Goal: Transaction & Acquisition: Download file/media

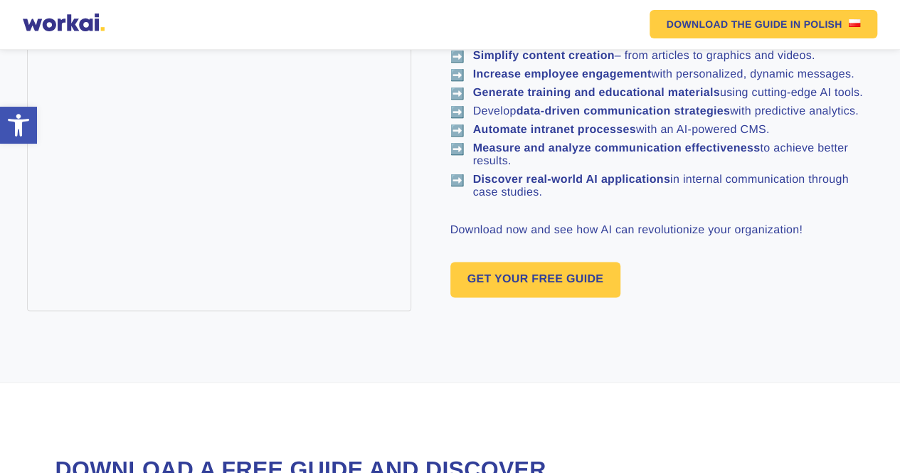
drag, startPoint x: 443, startPoint y: 47, endPoint x: 492, endPoint y: 116, distance: 84.7
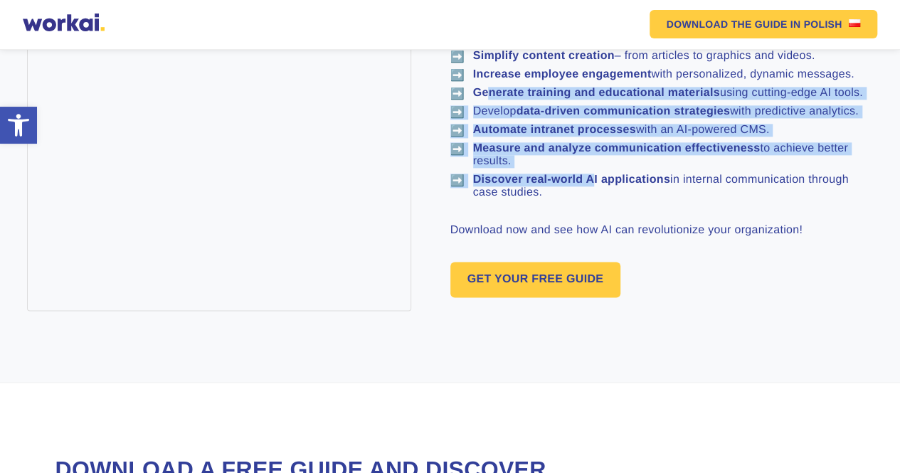
drag, startPoint x: 492, startPoint y: 116, endPoint x: 591, endPoint y: 205, distance: 133.1
click at [591, 199] on ul "➡️ Integrate AI into daily communication tasks to enhance efficiency. ➡️ Explor…" at bounding box center [662, 106] width 423 height 187
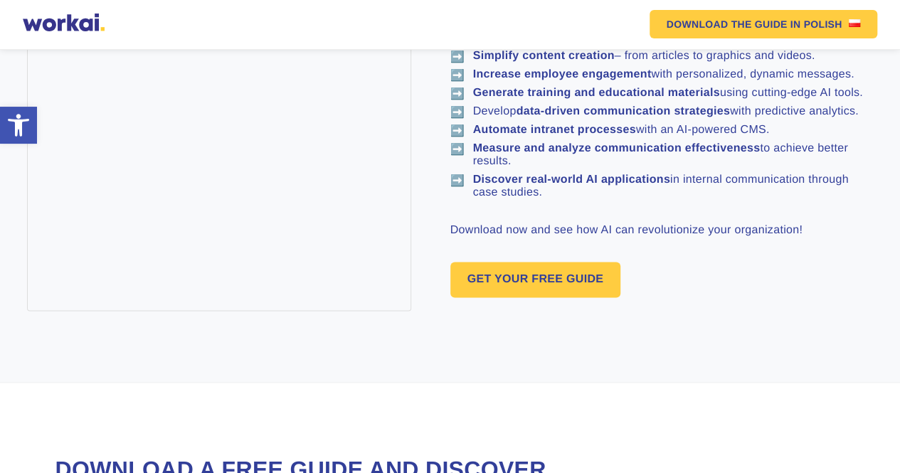
click at [480, 99] on strong "Generate training and educational materials" at bounding box center [596, 93] width 247 height 12
drag, startPoint x: 454, startPoint y: 59, endPoint x: 595, endPoint y: 219, distance: 212.8
click at [595, 199] on ul "➡️ Integrate AI into daily communication tasks to enhance efficiency. ➡️ Explor…" at bounding box center [662, 106] width 423 height 187
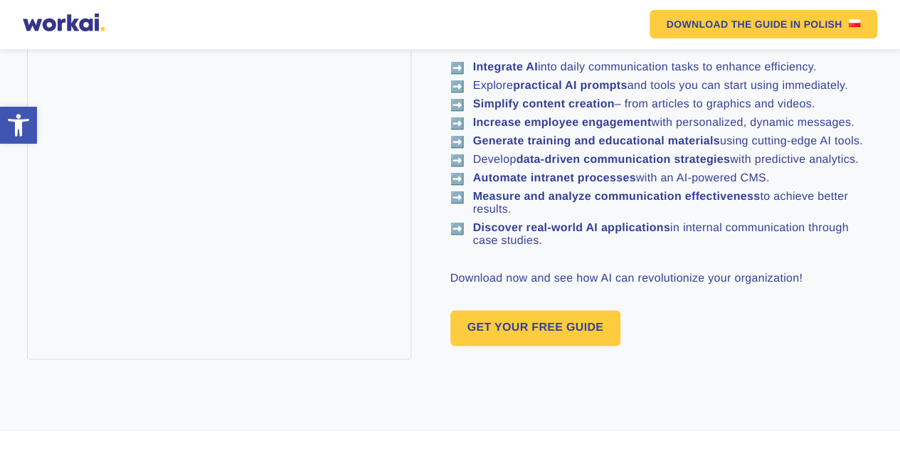
scroll to position [839, 0]
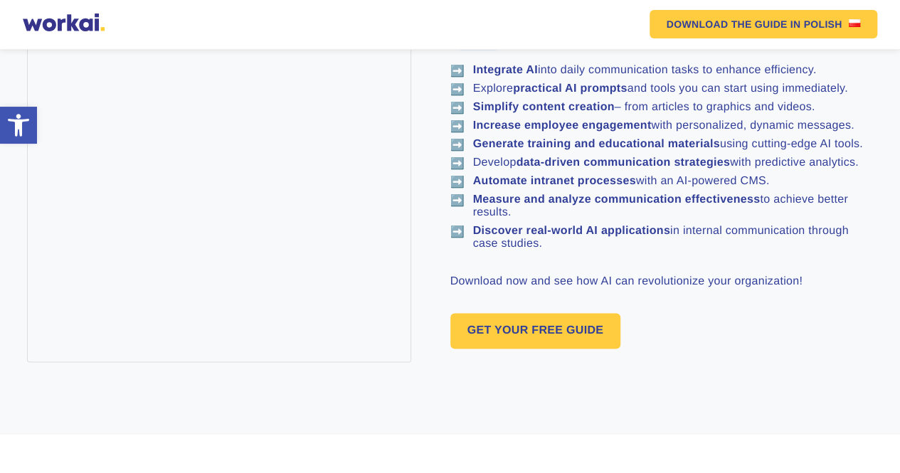
drag, startPoint x: 463, startPoint y: 58, endPoint x: 499, endPoint y: 67, distance: 37.5
click at [499, 47] on strong "DOWNLOAD THE GUIDE TO LEARN HOW TO:" at bounding box center [610, 39] width 318 height 16
drag, startPoint x: 454, startPoint y: 64, endPoint x: 561, endPoint y: 66, distance: 106.8
click at [561, 47] on strong "DOWNLOAD THE GUIDE TO LEARN HOW TO:" at bounding box center [610, 39] width 318 height 16
click at [599, 47] on strong "DOWNLOAD THE GUIDE TO LEARN HOW TO:" at bounding box center [610, 39] width 318 height 16
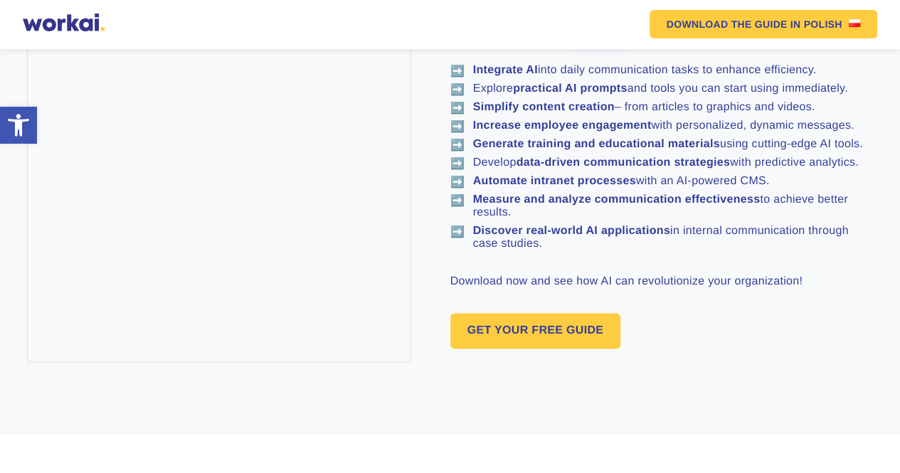
click at [599, 47] on strong "DOWNLOAD THE GUIDE TO LEARN HOW TO:" at bounding box center [610, 39] width 318 height 16
click at [470, 47] on strong "DOWNLOAD THE GUIDE TO LEARN HOW TO:" at bounding box center [610, 39] width 318 height 16
click at [560, 47] on strong "DOWNLOAD THE GUIDE TO LEARN HOW TO:" at bounding box center [610, 39] width 318 height 16
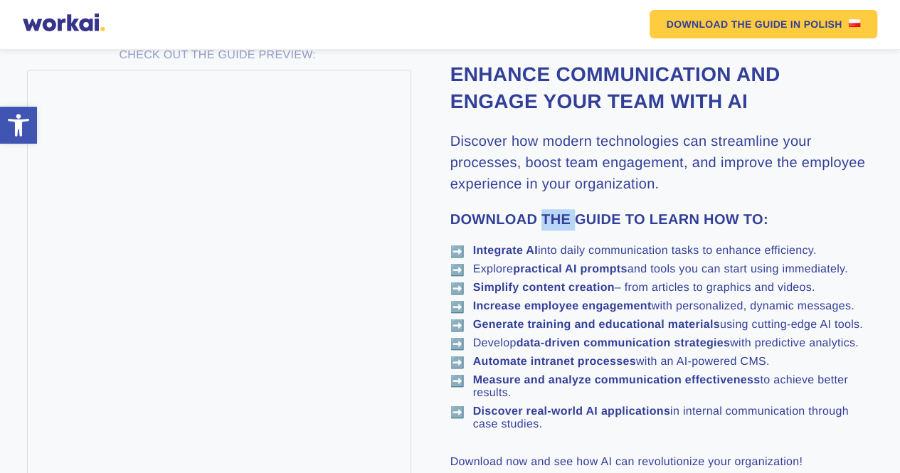
scroll to position [656, 0]
